Goal: Task Accomplishment & Management: Use online tool/utility

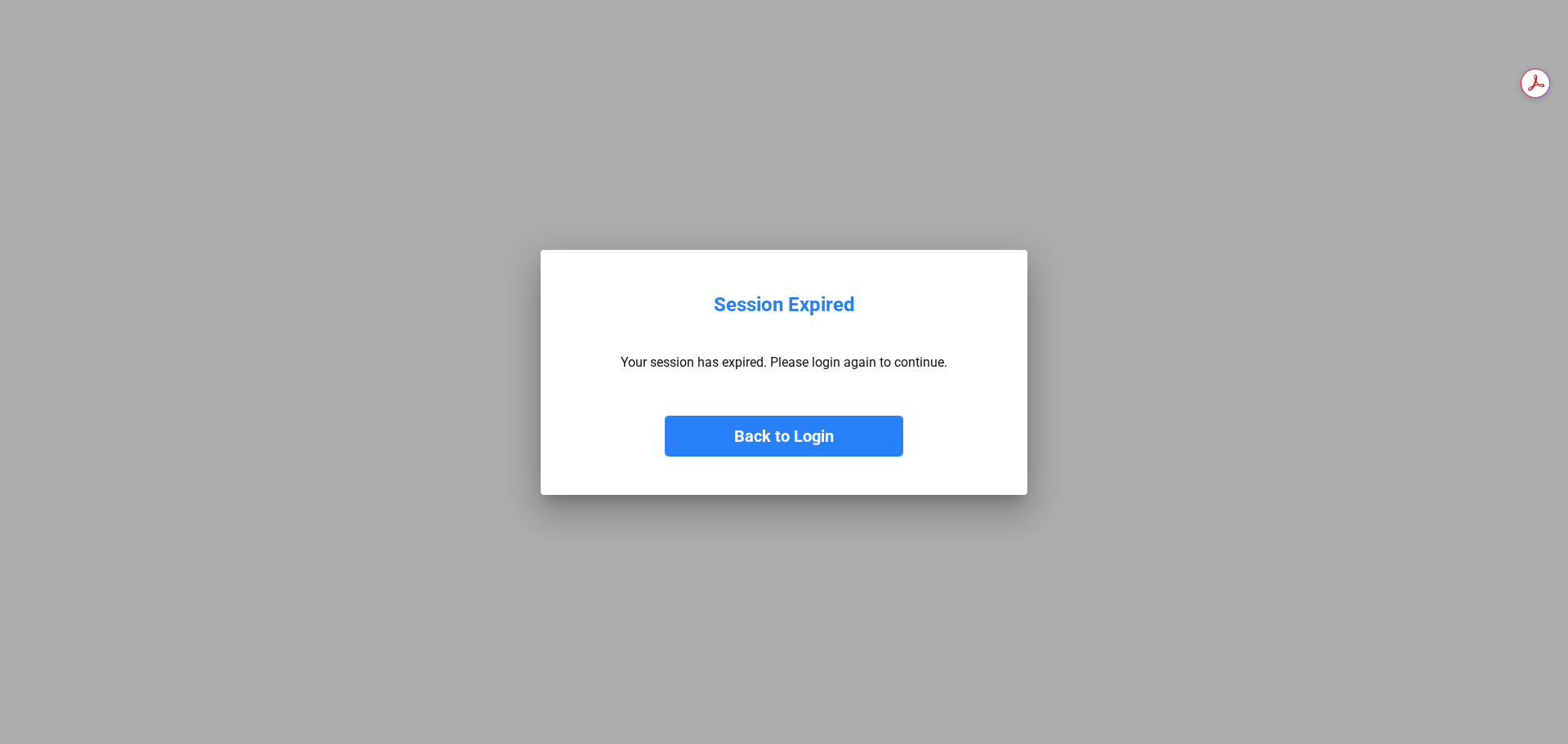
click at [764, 430] on button "Back to Login" at bounding box center [784, 436] width 238 height 41
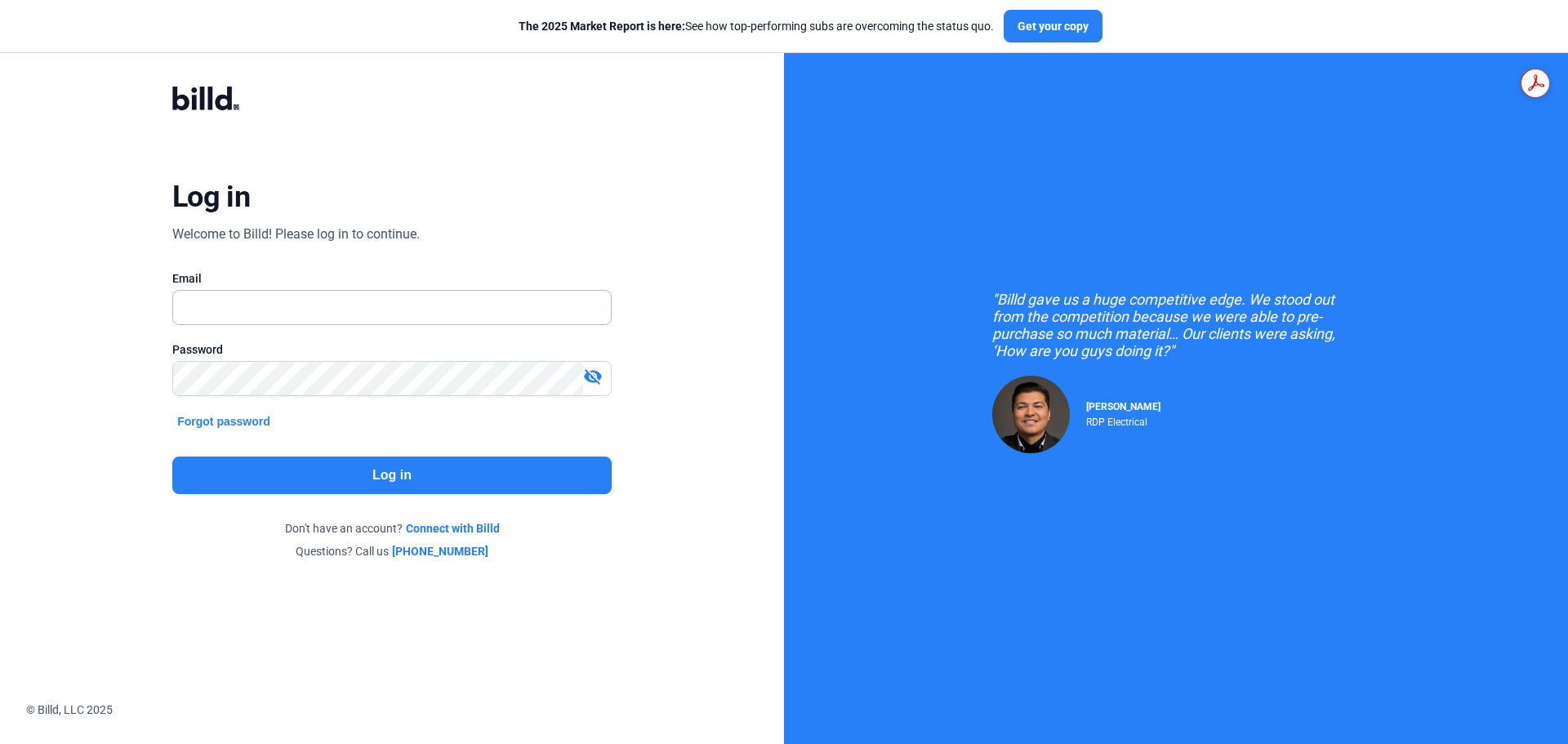
type input "[PERSON_NAME][EMAIL_ADDRESS][DOMAIN_NAME]"
click at [384, 473] on button "Log in" at bounding box center [391, 476] width 440 height 38
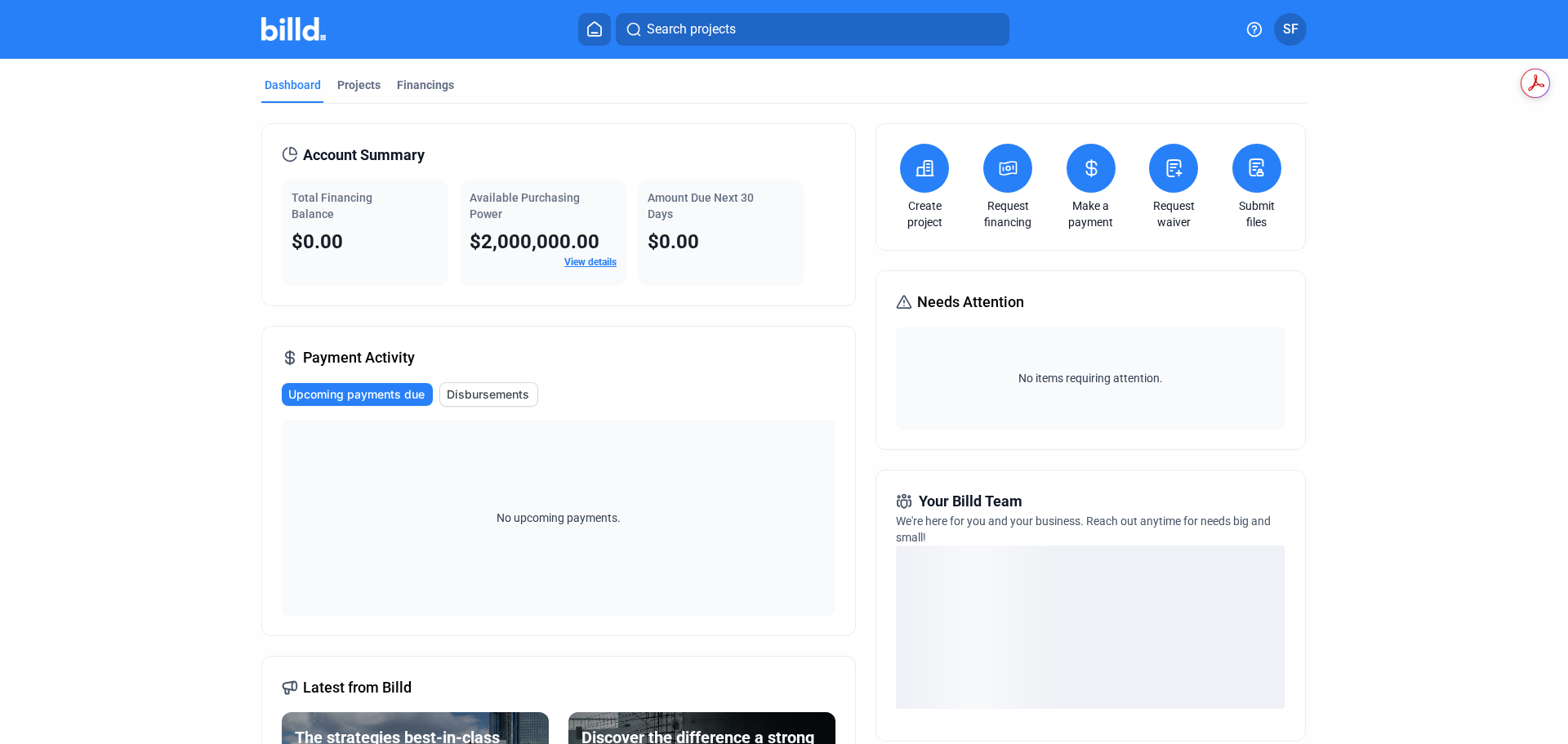
click at [1254, 162] on icon at bounding box center [1257, 167] width 13 height 16
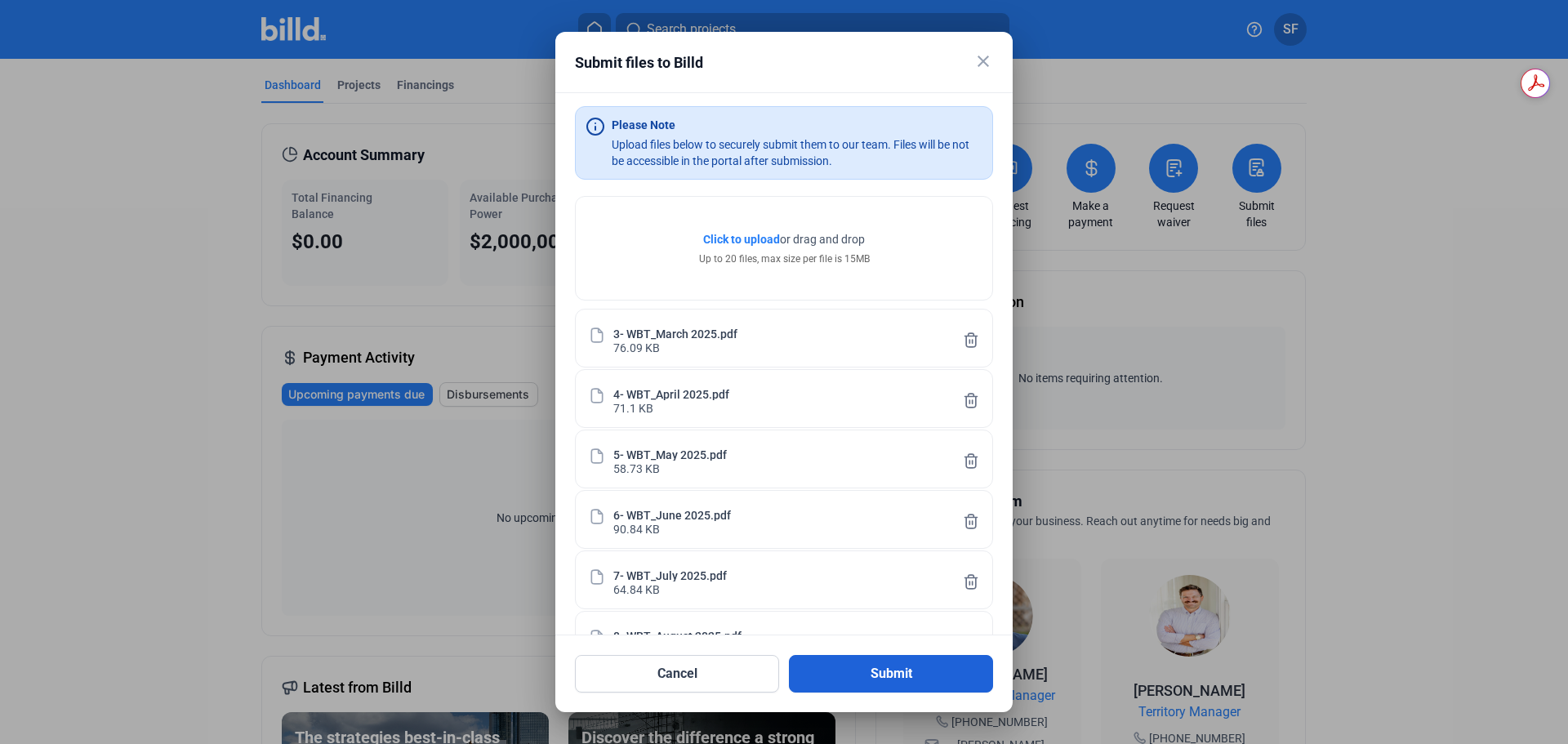
click at [904, 675] on button "Submit" at bounding box center [890, 674] width 204 height 38
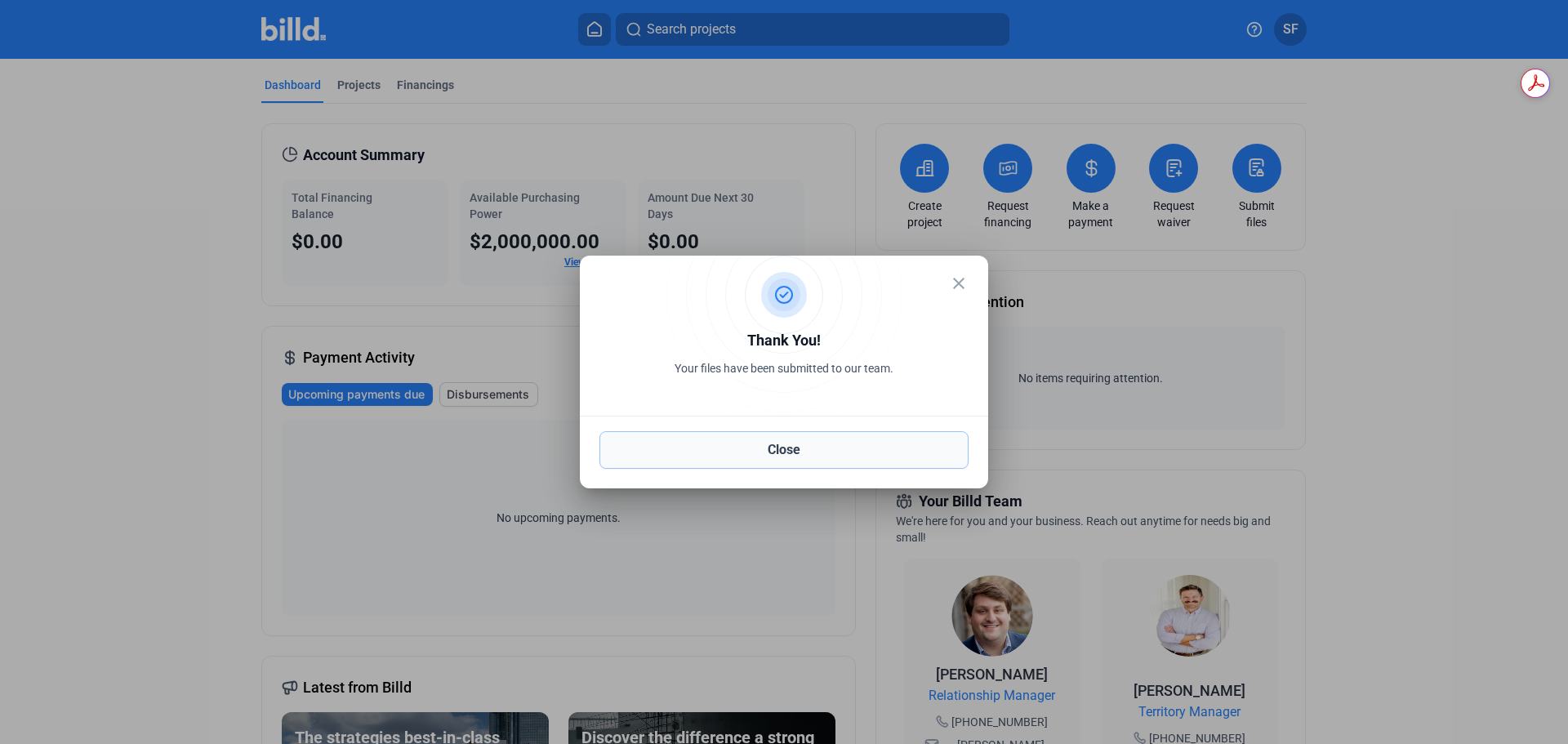
click at [825, 449] on button "Close" at bounding box center [784, 450] width 369 height 38
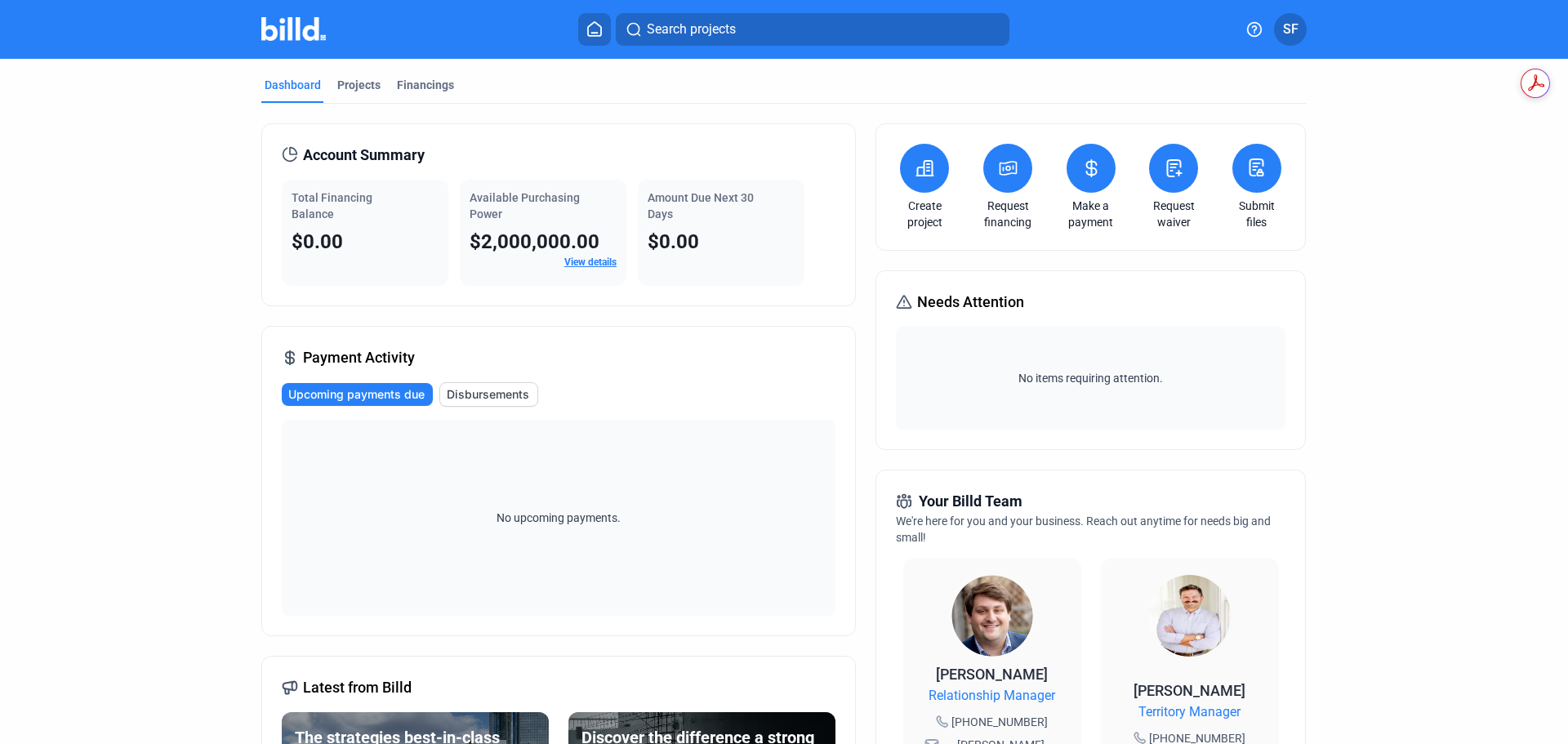
click at [1270, 169] on button at bounding box center [1257, 169] width 49 height 49
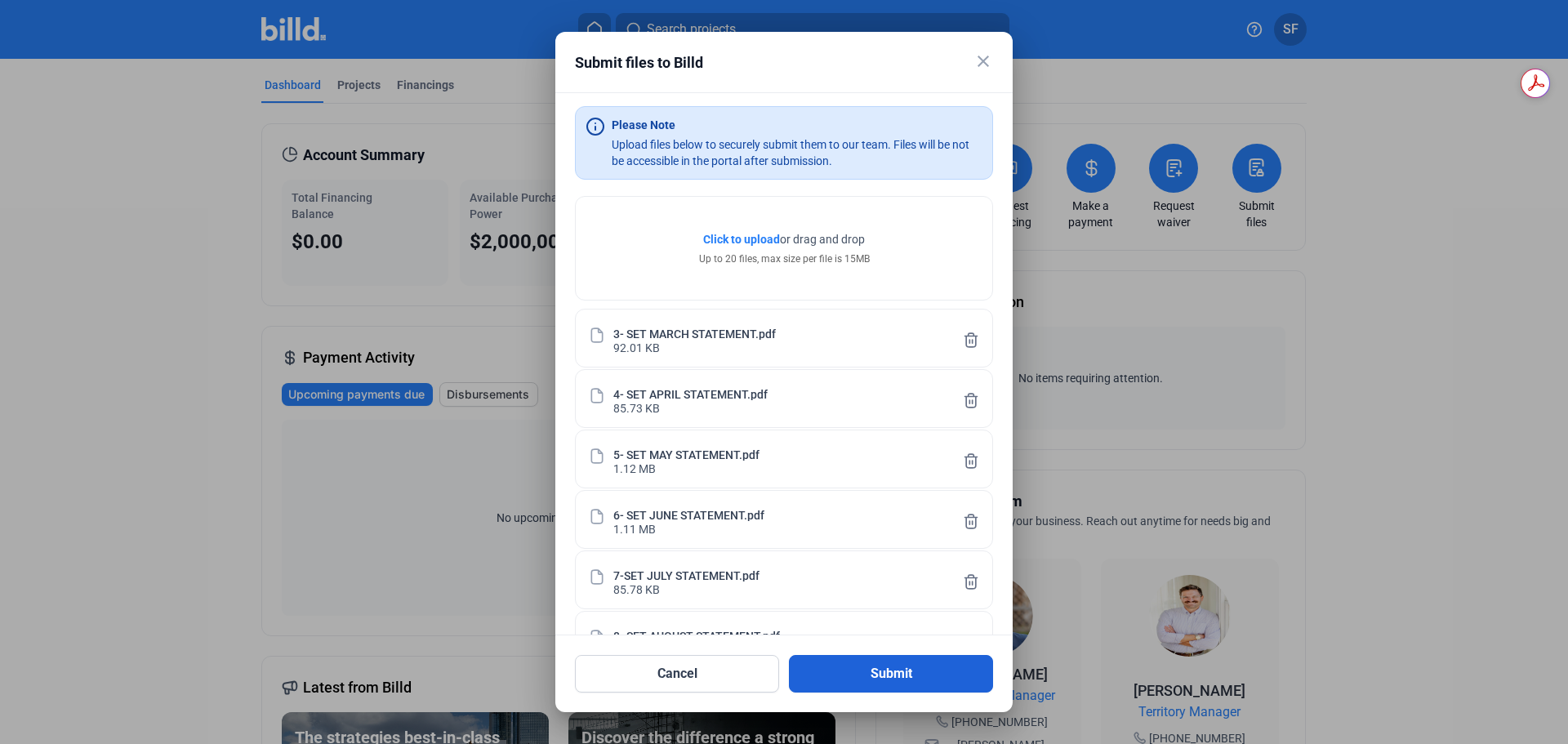
click at [913, 667] on button "Submit" at bounding box center [890, 674] width 204 height 38
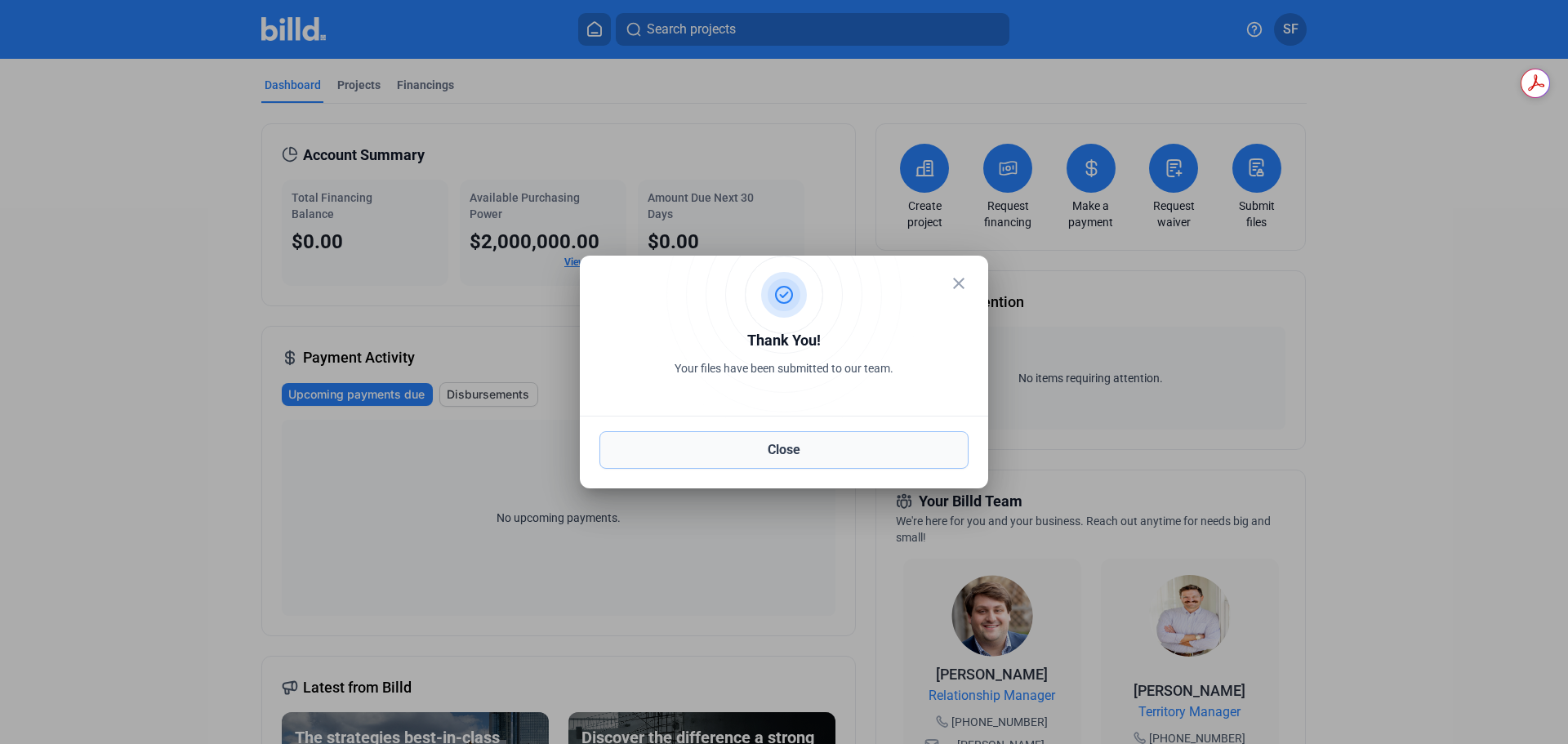
click at [739, 453] on button "Close" at bounding box center [784, 450] width 369 height 38
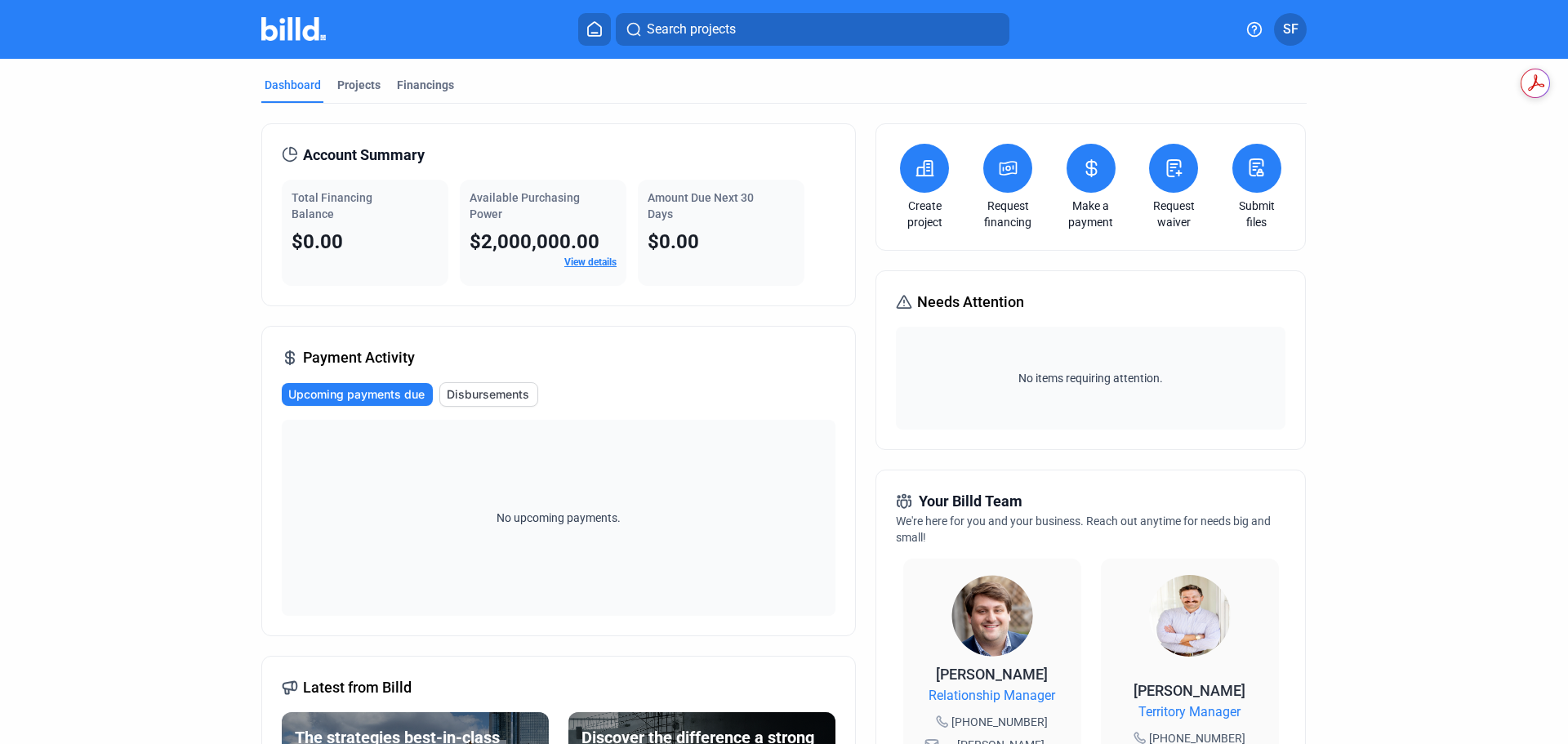
click at [1269, 170] on button at bounding box center [1257, 169] width 49 height 49
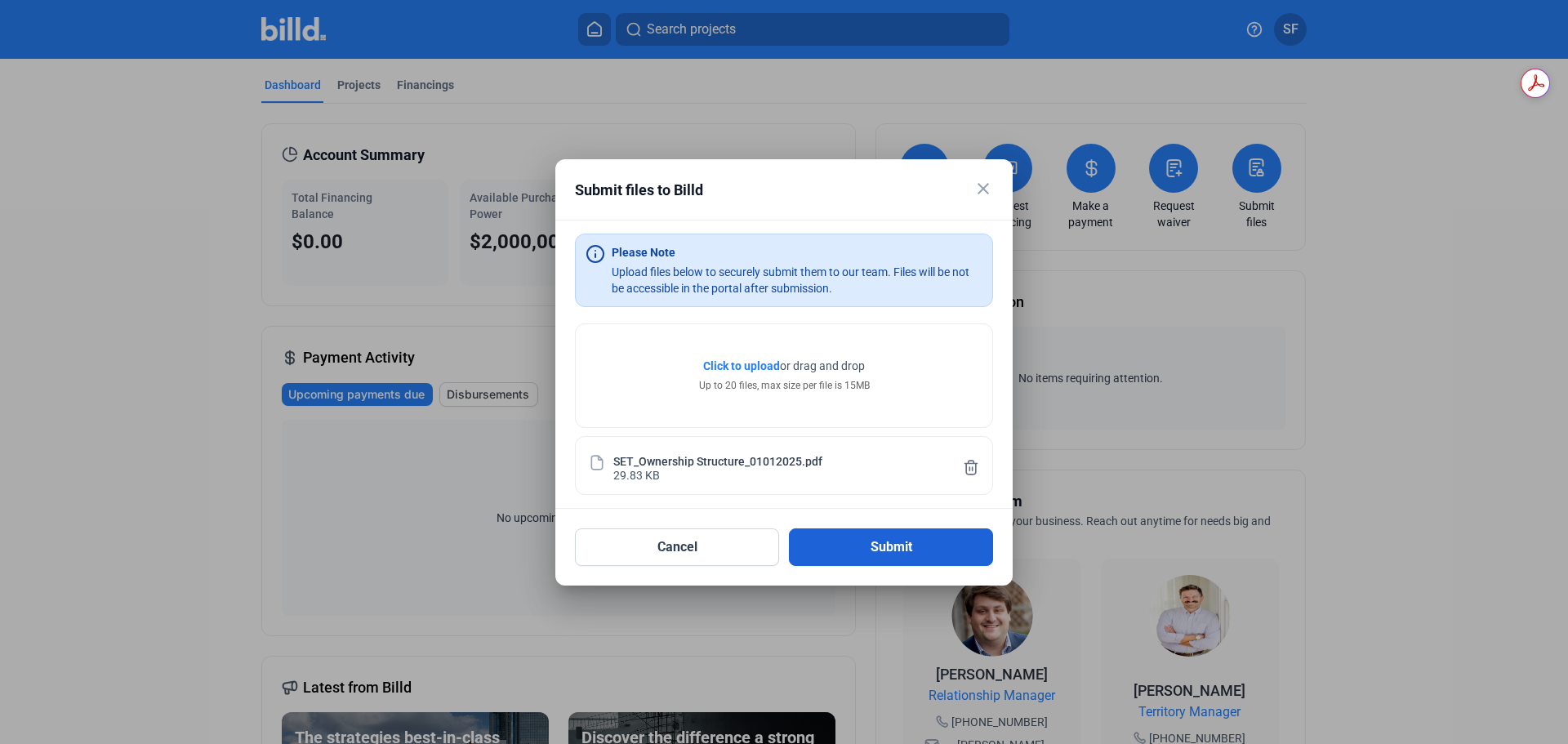
click at [876, 547] on button "Submit" at bounding box center [890, 547] width 204 height 38
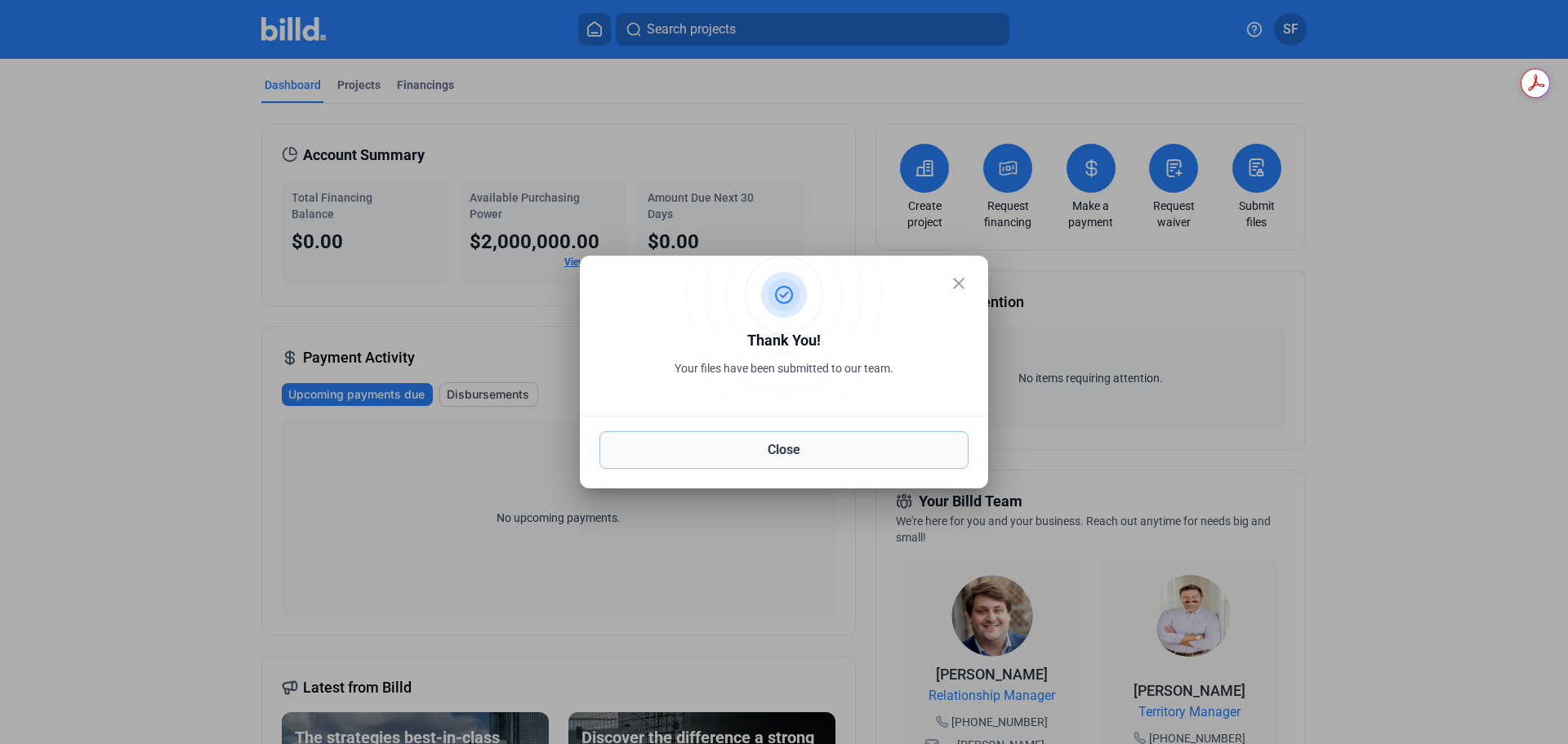
click at [820, 444] on button "Close" at bounding box center [784, 450] width 369 height 38
